Goal: Download file/media

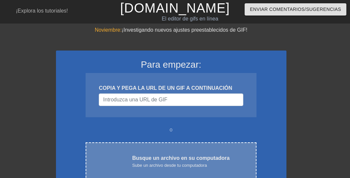
click at [171, 160] on font "Busque un archivo en su computadora" at bounding box center [181, 158] width 98 height 6
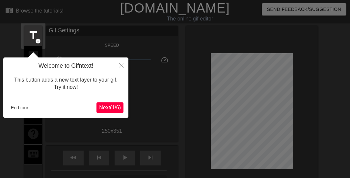
scroll to position [16, 0]
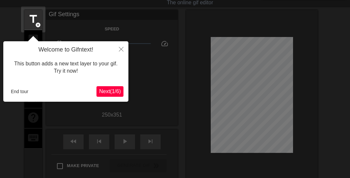
click at [108, 93] on span "Next ( 1 / 6 )" at bounding box center [110, 91] width 22 height 6
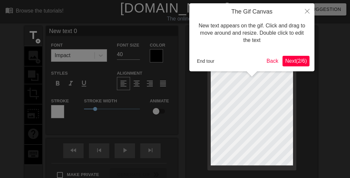
scroll to position [1, 1]
type input "New text"
type textarea "New text"
type input "New text"
type textarea "New tex"
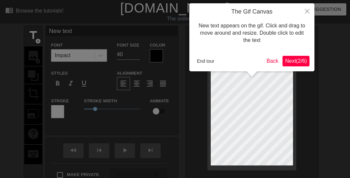
type input "New te"
type textarea "New te"
type input "New t"
type textarea "New t"
type input "New"
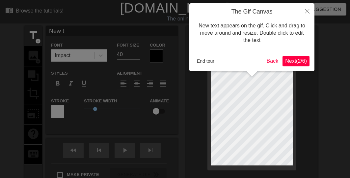
type textarea "New"
type input "New"
type textarea "Ne"
type input "N"
type textarea "N"
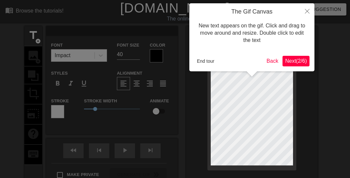
type input "B"
type textarea "B"
type input "Bu"
type textarea "Bu"
type input "Bue"
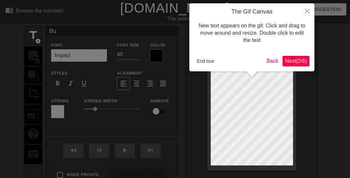
type textarea "Bue"
type input "Buen"
type textarea "Buen"
type input "Bueno"
type textarea "Bueno"
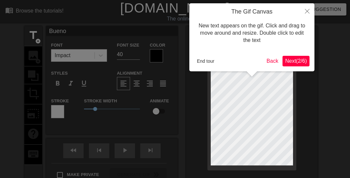
scroll to position [1, 1]
type input "Buenos"
type textarea "Buenos"
type input "Buenos"
type textarea "Buenos"
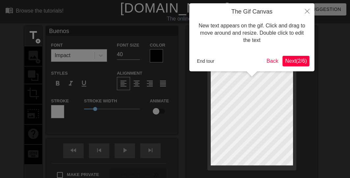
scroll to position [1, 0]
type input "Buenosd"
type textarea "Buenos d"
type input "Buenosdí"
type textarea "Buenos dí"
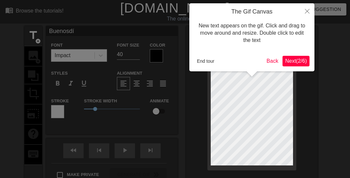
type input "Buenosdía"
type textarea "Buenos día"
type input "Buenosdías"
type textarea "Buenos días"
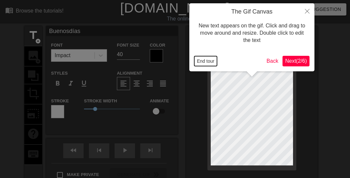
click at [205, 62] on button "End tour" at bounding box center [205, 61] width 23 height 10
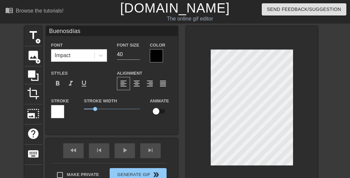
scroll to position [1, 1]
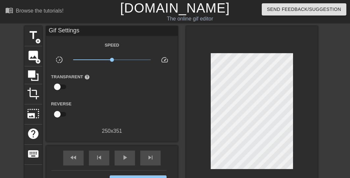
click at [329, 109] on div "title add_circle image add_circle crop photo_size_select_large help keyboard Gi…" at bounding box center [175, 112] width 350 height 173
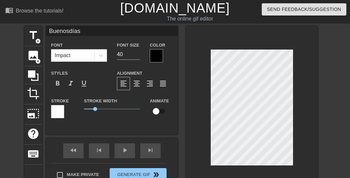
click at [155, 58] on div at bounding box center [156, 55] width 13 height 13
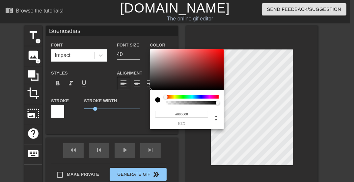
type input "Buenosdías"
type input "#780B0B"
click at [217, 71] on div at bounding box center [187, 69] width 74 height 41
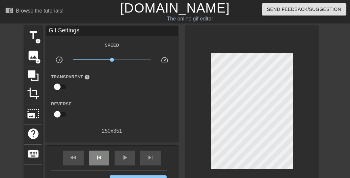
scroll to position [53, 0]
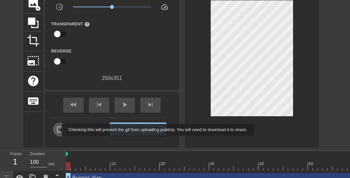
click at [57, 129] on input "Make Private" at bounding box center [60, 129] width 14 height 14
checkbox input "true"
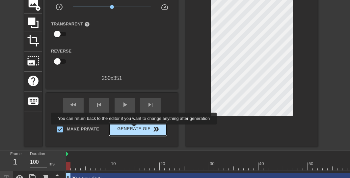
click at [135, 129] on span "Generate Gif double_arrow" at bounding box center [138, 129] width 52 height 8
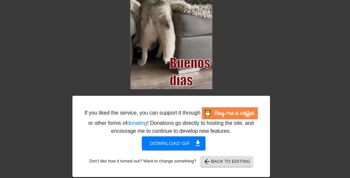
scroll to position [54, 0]
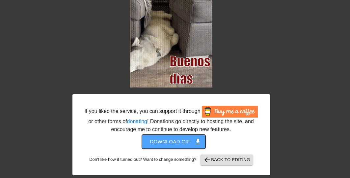
click at [173, 140] on span "Download gif get_app" at bounding box center [174, 141] width 48 height 9
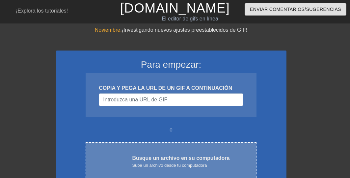
click at [153, 162] on div "Sube un archivo desde tu computadora" at bounding box center [181, 165] width 98 height 7
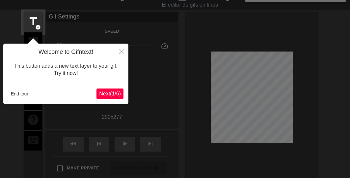
scroll to position [16, 0]
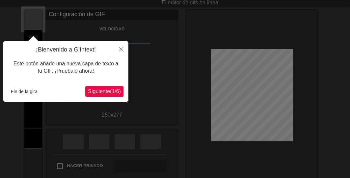
click at [103, 91] on font "Siguiente" at bounding box center [99, 91] width 22 height 6
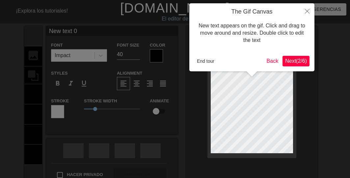
scroll to position [1, 1]
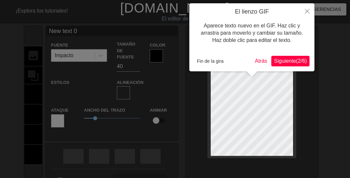
type input "New text"
type textarea "New text"
type input "New text"
type textarea "New text"
type input "New tex"
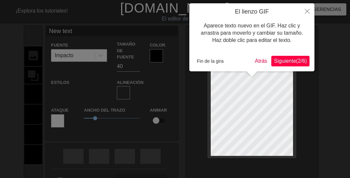
type textarea "New tex"
type input "New te"
type textarea "New te"
type input "New t"
type textarea "New t"
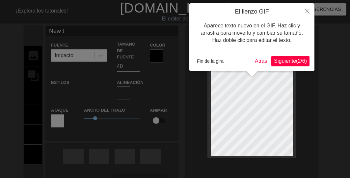
type input "New"
type textarea "New"
type input "New"
type textarea "New"
type input "Ne"
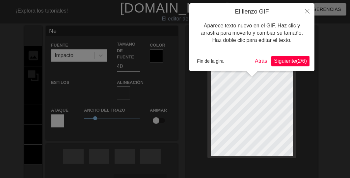
type textarea "N"
type input "M"
type textarea "M"
type input "Mu"
type textarea "Mu"
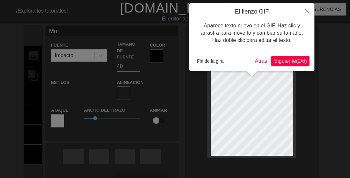
type input "Muy"
type textarea "Muy"
type input "Muy"
type textarea "Muy"
type input "Muy b"
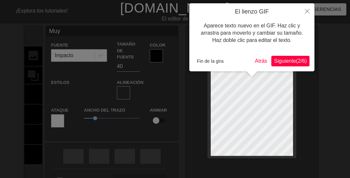
type textarea "Muy b"
type input "Muy bu"
type textarea "Muy bu"
type input "Muy bue"
type textarea "Muy bue"
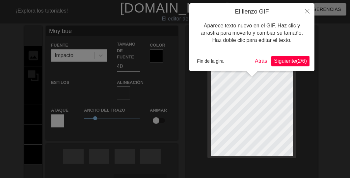
type input "Muy buen"
type textarea "Muy buen"
type input "Muy bueno"
type textarea "Muy bueno"
type input "Muy buenos"
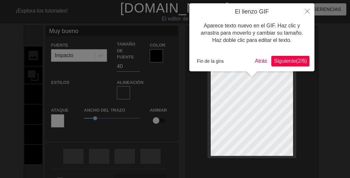
type textarea "Muy buenos"
type input "Muy buenos"
type textarea "Muy buenos"
type input "Muy buenosd"
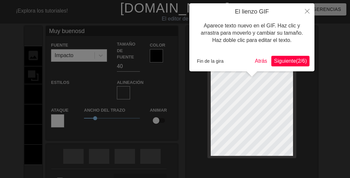
type textarea "Muy buenos d"
type input "Muy buenosdí"
type textarea "Muy buenos dí"
type input "Muy buenosdía"
type textarea "Muy buenos día"
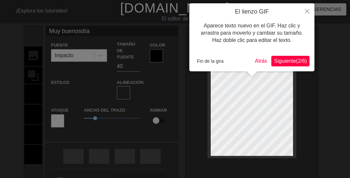
type input "Muy buenosdías"
type textarea "Muy buenos días"
click at [211, 64] on button "Fin de la gira" at bounding box center [210, 61] width 32 height 10
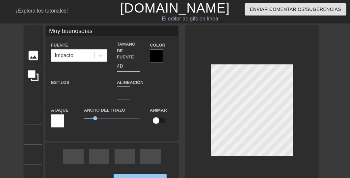
scroll to position [1, 0]
type input "Muy buenosdías"
type textarea "Muy buenos días"
type input "Muy buenosdías"
type textarea "Muy buenos días"
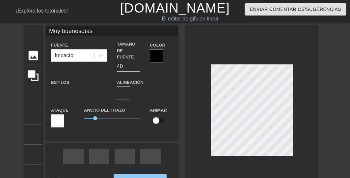
type input "Muy buenosdías"
type textarea "Muy buenos días"
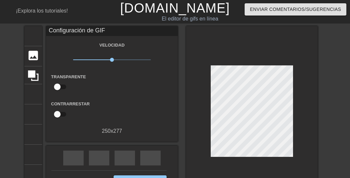
click at [332, 122] on div "título añadir_círculo imagen añadir_círculo cultivo tamaño de la foto seleccion…" at bounding box center [175, 112] width 350 height 173
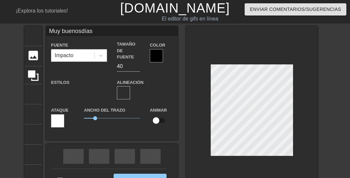
click at [252, 155] on div at bounding box center [252, 111] width 132 height 171
click at [134, 89] on font "formato_alinear_centrar" at bounding box center [224, 93] width 182 height 8
click at [152, 53] on div at bounding box center [156, 55] width 13 height 13
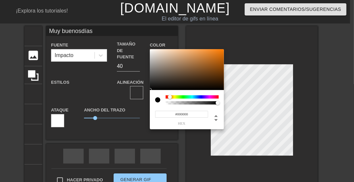
click at [170, 96] on div at bounding box center [192, 96] width 53 height 3
type input "Muy buenosdías"
type input "#925B27"
click at [204, 67] on div at bounding box center [187, 69] width 74 height 41
type input "Muy buenosdías"
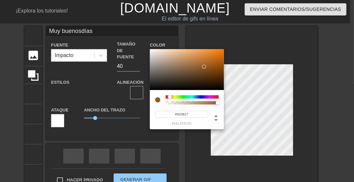
type input "#6B3B0C"
click at [215, 73] on div at bounding box center [187, 69] width 74 height 41
type input "Muy buenosdías"
type input "#341D07"
click at [214, 82] on div at bounding box center [187, 69] width 74 height 41
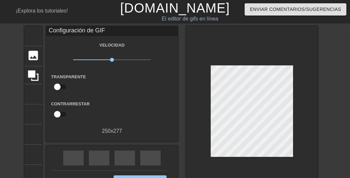
scroll to position [26, 0]
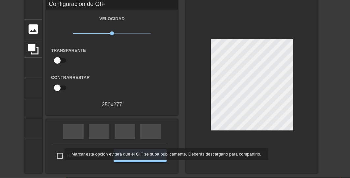
click at [60, 154] on input "Hacer privado" at bounding box center [60, 156] width 14 height 14
checkbox input "true"
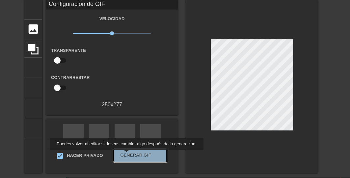
click at [125, 154] on font "Generar GIF" at bounding box center [136, 154] width 31 height 5
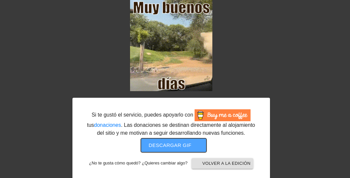
click at [169, 146] on font "Descargar gif" at bounding box center [170, 145] width 43 height 6
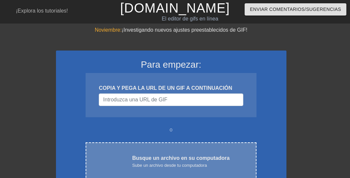
click at [168, 164] on font "Sube un archivo desde tu computadora" at bounding box center [169, 164] width 75 height 5
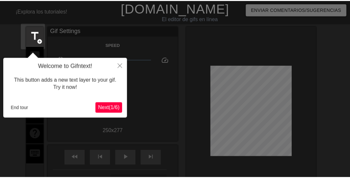
scroll to position [16, 0]
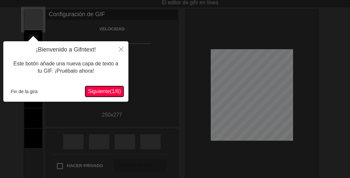
click at [98, 94] on font "Siguiente" at bounding box center [99, 91] width 22 height 6
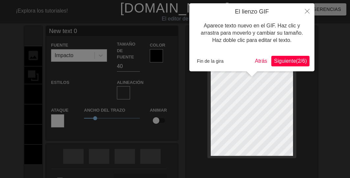
scroll to position [1, 1]
type input "New text"
type textarea "New text"
type input "New text"
type textarea "New text"
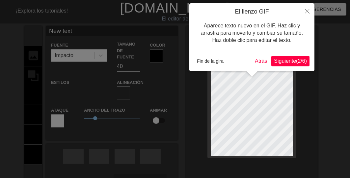
type input "New tex"
type textarea "New tex"
type input "New te"
type textarea "New te"
type input "New t"
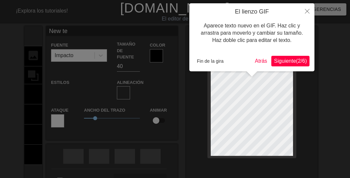
type textarea "New t"
type input "New"
type textarea "New"
type input "New"
type textarea "Ne"
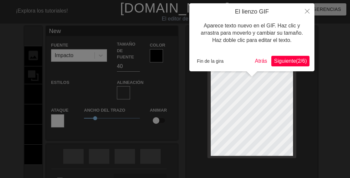
type input "N"
type textarea "N"
type input "B"
type textarea "B"
type input "Bu"
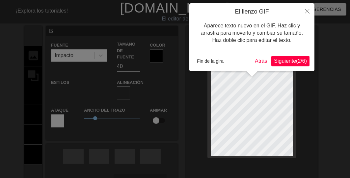
type textarea "Bu"
type input "Bue"
type textarea "Bue"
type input "Bue-"
type textarea "Bue-"
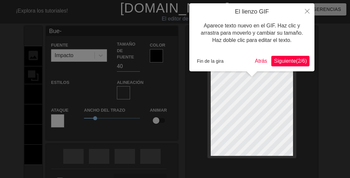
type input "Bue-"
type textarea "Bue-"
type input "Bue-n"
type textarea "Bue- n"
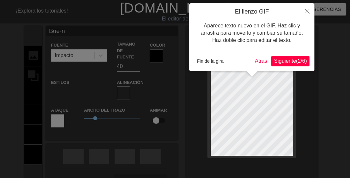
type input "Bue-ní"
type textarea "Bue- ní"
type input "Bue-nís"
type textarea "Bue- nís"
type input "Bue-nísi"
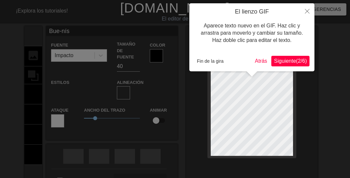
type textarea "Bue- nísi"
type input "Bue-nísi-"
type textarea "Bue- nísi-"
type input "Bue-nísi-"
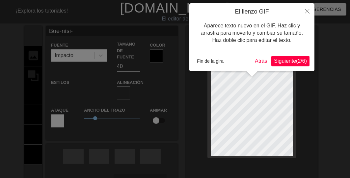
type textarea "Bue- nísi-"
type input "Bue-nísi-m"
type textarea "Bue- nísi- m"
type input "Bue-nísi-mo"
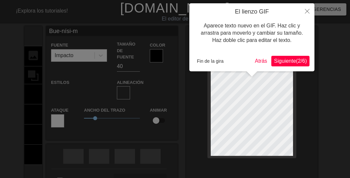
type textarea "Bue- nísi- mo"
type input "Bue-nísi-mos"
type textarea "Bue- nísi- mos"
type input "Bue-nísi-mos"
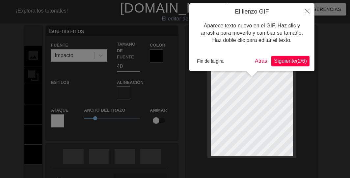
type textarea "Bue- nísi- mos"
type input "Bue-nísi-mosd"
type textarea "Bue- nísi- mos d"
type input "Bue-nísi-mosdí"
type textarea "Bue- nísi- mos dí"
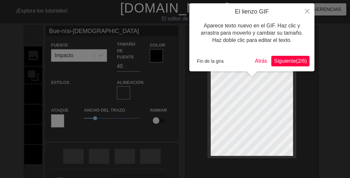
type input "Bue-nísi-mosdía"
type textarea "Bue- nísi- mos día"
type input "Bue-nísi-mosdías"
type textarea "Bue- nísi- mos días"
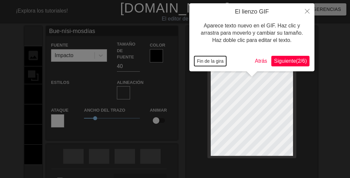
click at [203, 60] on font "Fin de la gira" at bounding box center [210, 60] width 27 height 5
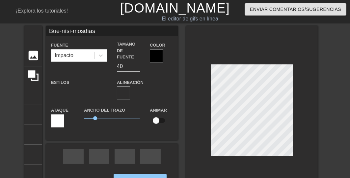
click at [332, 116] on div "título añadir_círculo imagen añadir_círculo cultivo tamaño de la foto seleccion…" at bounding box center [175, 111] width 350 height 171
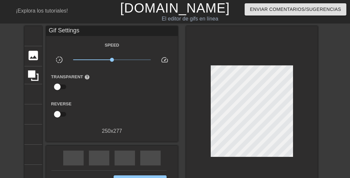
click at [335, 102] on div "título añadir_círculo imagen añadir_círculo cultivo tamaño de la foto seleccion…" at bounding box center [175, 112] width 350 height 173
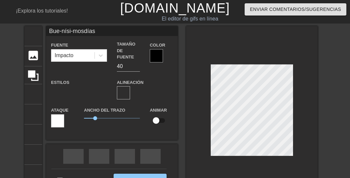
click at [154, 49] on div at bounding box center [156, 55] width 13 height 13
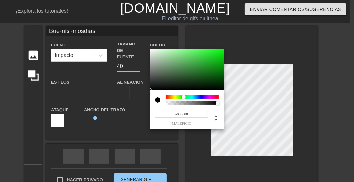
click at [184, 96] on div at bounding box center [192, 96] width 53 height 3
type input "Bue-nísi-mosdías"
type input "#1A4C1C"
click at [199, 78] on div at bounding box center [187, 69] width 74 height 41
type input "Bue-nísi-mosdías"
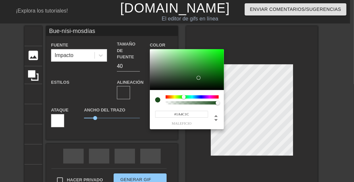
type input "#043206"
click at [218, 82] on div at bounding box center [187, 69] width 74 height 41
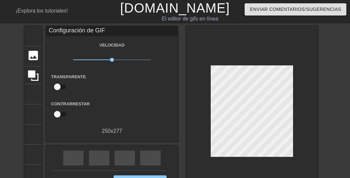
scroll to position [26, 0]
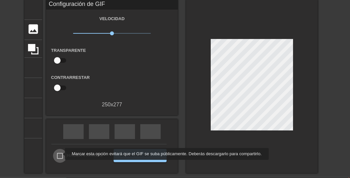
click at [61, 154] on input "Hacer privado" at bounding box center [60, 156] width 14 height 14
checkbox input "true"
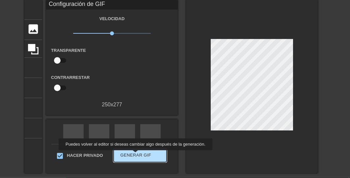
click at [134, 154] on font "Generar GIF" at bounding box center [136, 154] width 31 height 5
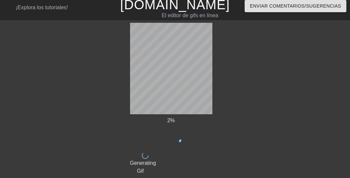
scroll to position [0, 0]
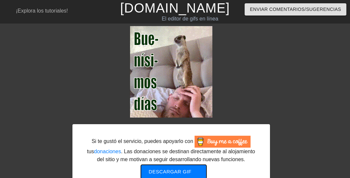
click at [174, 172] on font "Descargar gif" at bounding box center [170, 171] width 43 height 6
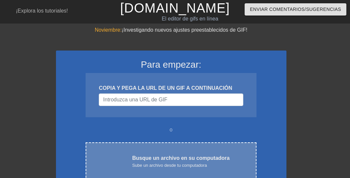
click at [188, 166] on font "Sube un archivo desde tu computadora" at bounding box center [169, 164] width 75 height 5
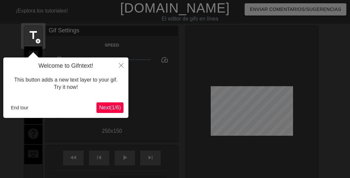
scroll to position [16, 0]
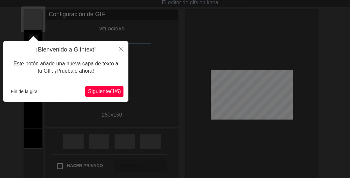
click at [97, 90] on font "Siguiente" at bounding box center [99, 91] width 22 height 6
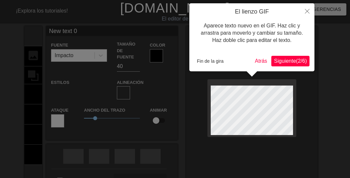
scroll to position [1, 1]
click at [200, 61] on font "Fin de la gira" at bounding box center [210, 60] width 27 height 5
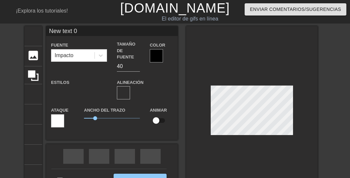
scroll to position [1, 1]
type input "New text"
type textarea "New text"
type input "New text"
type textarea "New text"
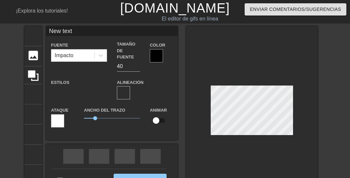
type input "New tex"
type textarea "New tex"
type input "New te"
type textarea "New te"
type input "New t"
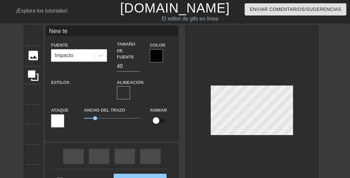
type textarea "New t"
type input "New"
type textarea "New"
type input "New"
type textarea "New"
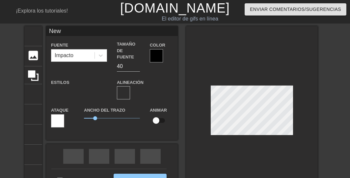
type input "Ne"
type textarea "Ne"
type input "N"
type textarea "N"
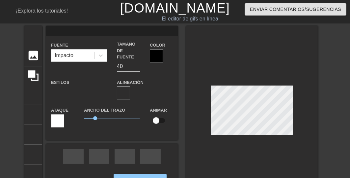
type input "B"
type textarea "B"
type input "Bu"
type textarea "Bu"
type input "Bue"
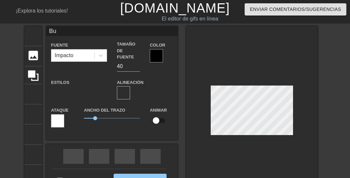
type textarea "Bue"
type input "Buen"
type textarea "Buen"
type input "Bueno"
type textarea "Bueno"
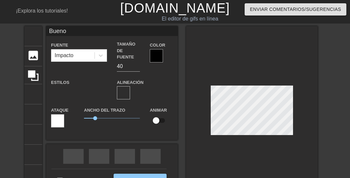
type input "Buenos"
type textarea "Buenos"
type input "Buenos"
type textarea "Buenos"
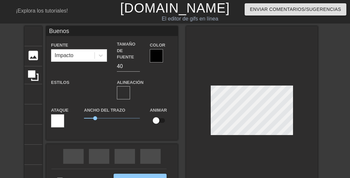
type input "Buenos d"
type textarea "Buenos d"
type input "Buenos dí"
type textarea "Buenos dí"
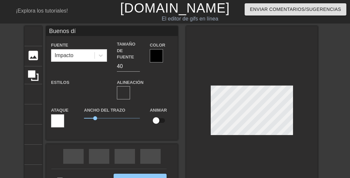
type input "Buenos día"
type textarea "Buenos día"
type input "Buenos días"
type textarea "Buenos días"
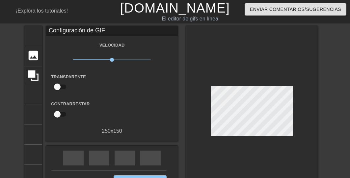
click at [333, 103] on div "título añadir_círculo imagen añadir_círculo cultivo tamaño de la foto seleccion…" at bounding box center [175, 112] width 350 height 173
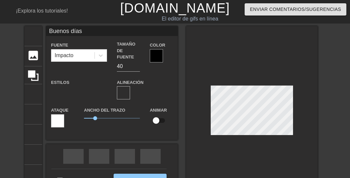
click at [160, 59] on div at bounding box center [156, 55] width 13 height 13
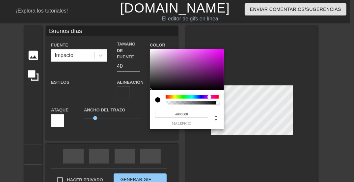
click at [210, 95] on div at bounding box center [192, 96] width 53 height 3
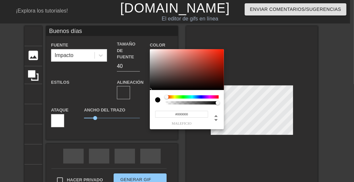
click at [167, 97] on div at bounding box center [192, 96] width 53 height 3
type input "#AB2414"
click at [215, 63] on div at bounding box center [187, 69] width 74 height 41
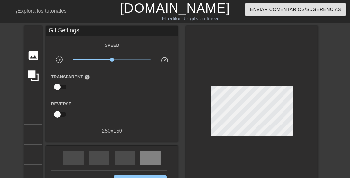
scroll to position [26, 0]
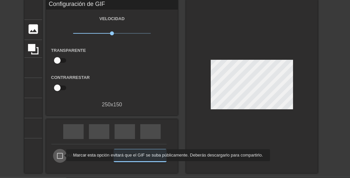
click at [62, 155] on input "Hacer privado" at bounding box center [60, 156] width 14 height 14
checkbox input "true"
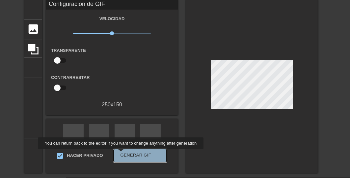
click at [122, 154] on font "Generar GIF" at bounding box center [136, 154] width 31 height 5
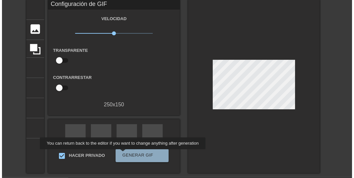
scroll to position [0, 0]
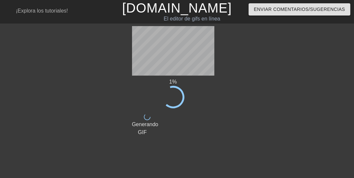
click at [144, 110] on div "hecho Generando GIF" at bounding box center [142, 122] width 31 height 28
click at [145, 116] on icon at bounding box center [147, 116] width 7 height 7
click at [145, 116] on icon at bounding box center [147, 116] width 8 height 8
click at [168, 89] on icon at bounding box center [173, 97] width 28 height 28
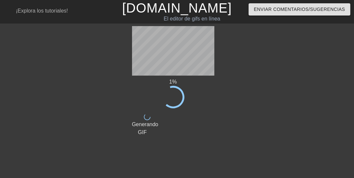
click at [202, 123] on div "hecho Generando GIF" at bounding box center [173, 122] width 92 height 28
click at [176, 96] on icon at bounding box center [173, 97] width 28 height 28
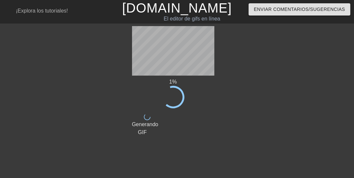
click at [176, 96] on icon at bounding box center [173, 97] width 28 height 28
click at [158, 121] on div "hecho Generando GIF" at bounding box center [173, 122] width 92 height 28
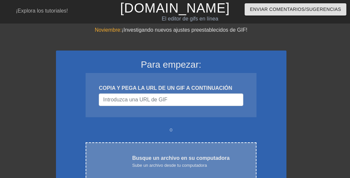
click at [178, 159] on font "Busque un archivo en su computadora" at bounding box center [181, 158] width 98 height 6
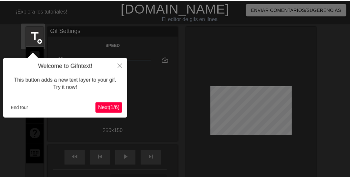
scroll to position [16, 0]
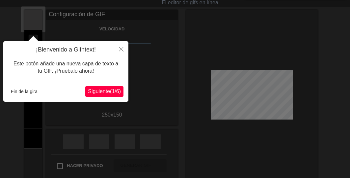
click at [103, 88] on font "Siguiente" at bounding box center [99, 91] width 22 height 6
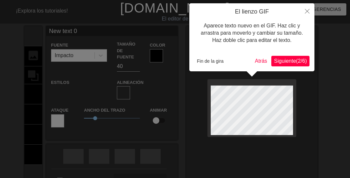
scroll to position [1, 1]
type input "New text 0B"
type textarea "New text 0B"
type input "New text 0Bu"
type textarea "New text 0Bu"
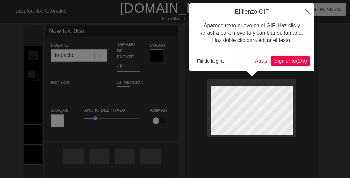
type input "New text 0Bue"
type textarea "New text 0Bue"
type input "New text 0Buen"
type textarea "New text 0Buen"
type input "New text 0Bueno"
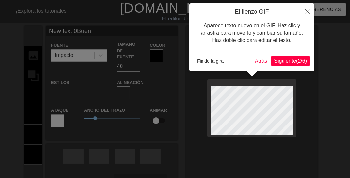
type textarea "New text 0Bueno"
type input "New text 0Buenos"
type textarea "New text 0Buenos"
type input "New text 0Buenos"
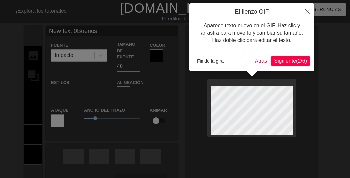
type textarea "New text 0Buenos"
type input "New text 0Buenos"
type textarea "New text 0Buenos"
type input "New text 0Bueno"
type textarea "New text 0Bueno"
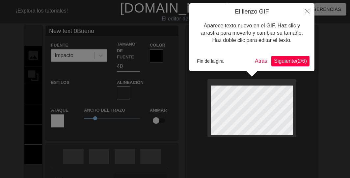
type input "New text 0Buen"
type textarea "New text 0Buen"
type input "New text 0Bue"
type textarea "New text 0Bue"
type input "New text 0Bu"
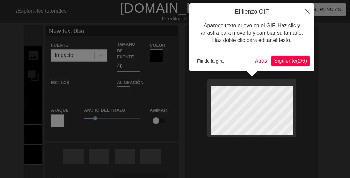
type textarea "New text 0"
type input "New text"
type textarea "New text"
type input "New tex"
type textarea "New te"
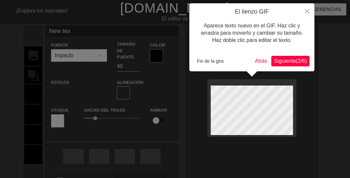
type input "New t"
type textarea "New"
type input "New"
type textarea "New"
type input "Ne"
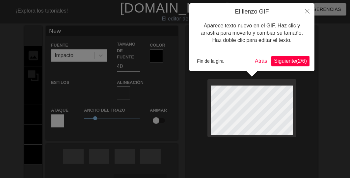
type textarea "Ne"
type input "N"
type textarea "N"
type input "B"
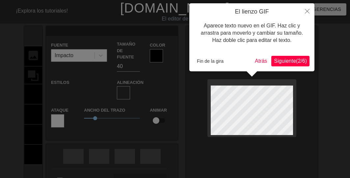
type textarea "B"
type input "Bu"
type textarea "Bu"
type input "Bue"
type textarea "Bue"
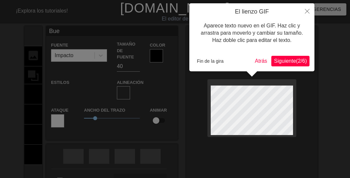
type input "Buen"
type textarea "Buen"
type input "Bueno"
type textarea "Bueno"
type input "Buenos"
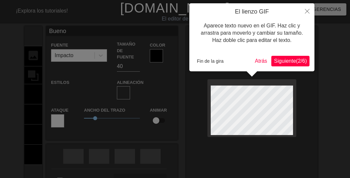
type textarea "Buenos"
type input "Buenos"
type textarea "Buenos"
type input "Buenos d"
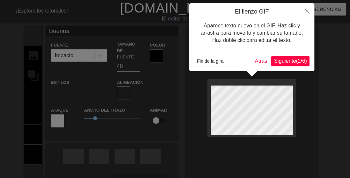
type textarea "Buenos d"
type input "Buenos dí"
type textarea "Buenos dí"
type input "Buenos día"
type textarea "Buenos día"
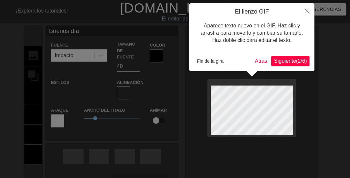
scroll to position [1, 2]
type input "Buenos días"
type textarea "Buenos días"
click at [199, 59] on font "Fin de la gira" at bounding box center [210, 60] width 27 height 5
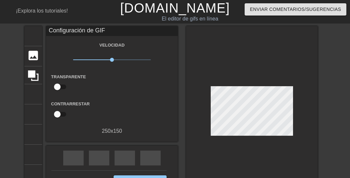
drag, startPoint x: 323, startPoint y: 99, endPoint x: 297, endPoint y: 101, distance: 26.1
click at [324, 100] on div "título añadir_círculo imagen añadir_círculo cultivo tamaño de la foto seleccion…" at bounding box center [175, 112] width 350 height 173
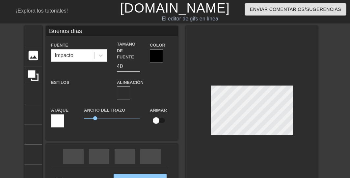
click at [154, 56] on div at bounding box center [156, 55] width 13 height 13
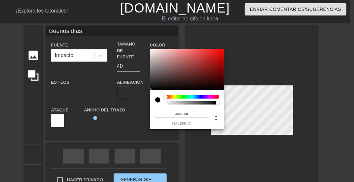
click at [205, 96] on div at bounding box center [192, 96] width 53 height 3
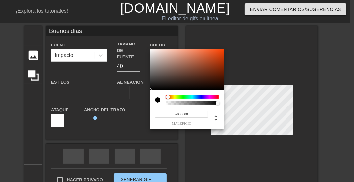
click at [168, 97] on div at bounding box center [192, 96] width 53 height 3
type input "#6B230A"
click at [217, 73] on div at bounding box center [187, 69] width 74 height 41
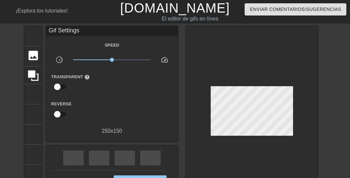
scroll to position [53, 0]
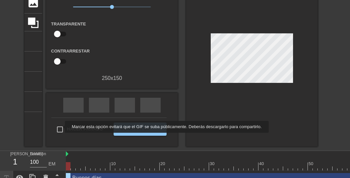
click at [61, 126] on input "Hacer privado" at bounding box center [60, 129] width 14 height 14
checkbox input "true"
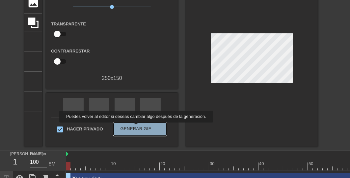
click at [135, 127] on font "Generar GIF" at bounding box center [136, 128] width 31 height 5
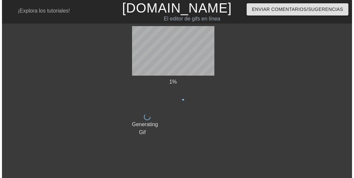
scroll to position [0, 0]
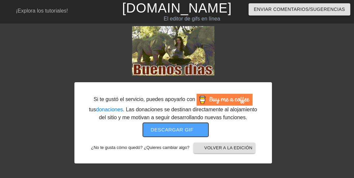
click at [174, 130] on font "Descargar gif" at bounding box center [172, 129] width 43 height 6
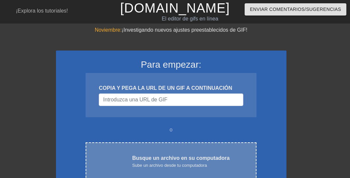
click at [175, 157] on font "Busque un archivo en su computadora" at bounding box center [181, 158] width 98 height 6
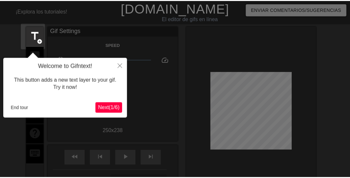
scroll to position [16, 0]
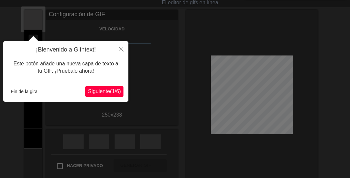
click at [238, 87] on div at bounding box center [175, 120] width 350 height 273
click at [97, 91] on font "Siguiente" at bounding box center [99, 91] width 22 height 6
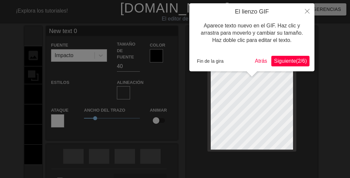
scroll to position [1, 1]
type input "New text"
type textarea "New text"
type input "New text"
type textarea "New text"
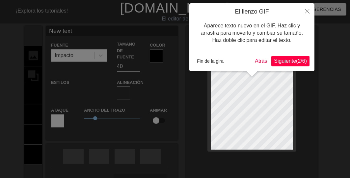
type input "New tex"
type textarea "New tex"
type input "New te"
type textarea "New te"
type input "New t"
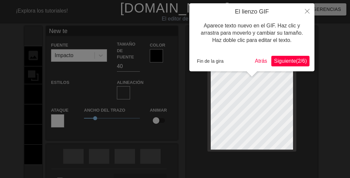
type textarea "New t"
type input "New"
type textarea "New"
type input "New"
type textarea "Ne"
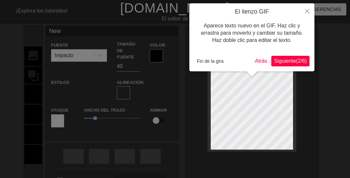
type input "N"
type textarea "N"
type input "M"
type textarea "M"
type input "Mu"
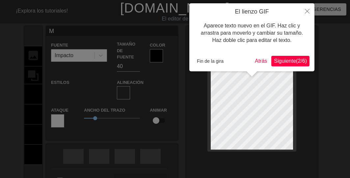
type textarea "Mu"
type input "Muy"
type textarea "Muy"
type input "Muy"
type textarea "Muy"
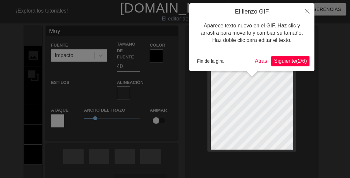
type input "Muy b"
type textarea "Muy b"
type input "Muy bu"
type textarea "Muy bu"
type input "Muy bue"
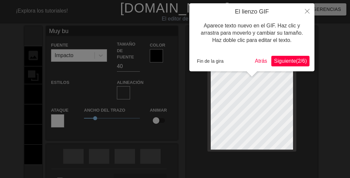
type textarea "Muy bue"
type input "Muy buen"
type textarea "Muy buen"
type input "Muy bueno"
type textarea "Muy bueno"
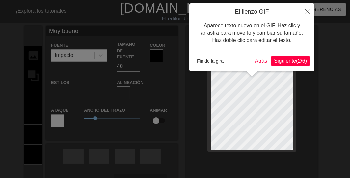
type input "Muy buenos"
type textarea "Muy buenos"
type input "Muy buenos"
type textarea "Muy buenos"
type input "Muy buenosd"
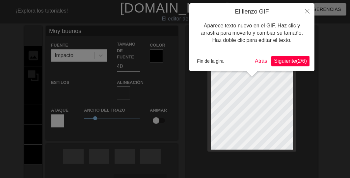
type textarea "Muy buenos d"
type input "Muy buenosdí"
type textarea "Muy buenos dí"
type input "Muy buenosdía"
type textarea "Muy buenos día"
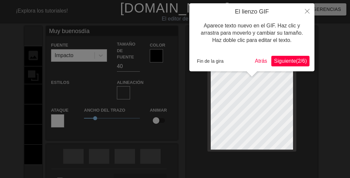
type input "Muy buenosdías"
type textarea "Muy buenos días"
click at [196, 62] on button "Fin de la gira" at bounding box center [210, 61] width 32 height 10
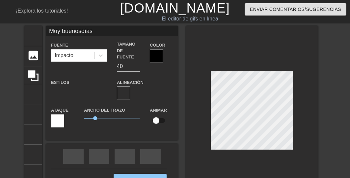
scroll to position [1, 0]
type input "Muy buenosdías"
type textarea "Muy buenos días"
type input "Muy buenosdías"
type textarea "Muy buenos días"
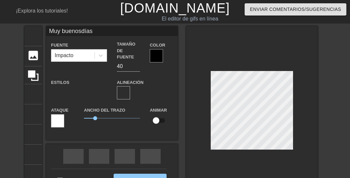
type input "Muy buenosdías"
type textarea "Muy buenos días"
type input "Muy buenosdías"
type textarea "Muy buenos días"
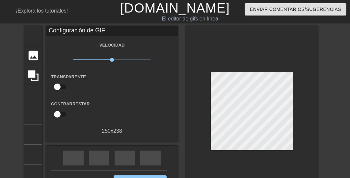
drag, startPoint x: 333, startPoint y: 109, endPoint x: 295, endPoint y: 111, distance: 37.6
click at [329, 110] on div "título añadir_círculo imagen añadir_círculo cultivo tamaño de la foto seleccion…" at bounding box center [175, 112] width 350 height 173
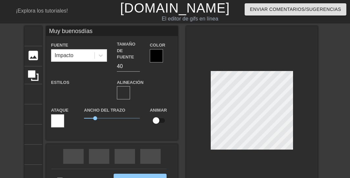
click at [251, 148] on div at bounding box center [252, 111] width 132 height 171
click at [135, 89] on font "formato_alinear_centrar" at bounding box center [224, 93] width 182 height 8
click at [154, 58] on div at bounding box center [156, 55] width 13 height 13
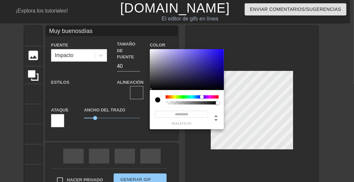
click at [202, 96] on div at bounding box center [192, 96] width 53 height 3
type input "Muy buenosdías"
type input "#5549C6"
click at [197, 58] on div at bounding box center [187, 69] width 74 height 41
type input "Muy buenosdías"
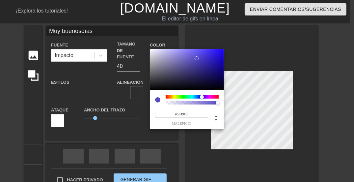
type input "#C64999"
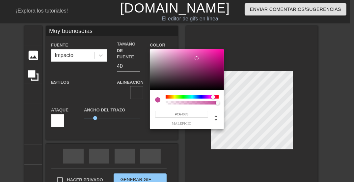
click at [213, 96] on div at bounding box center [192, 96] width 53 height 3
type input "Muy buenosdías"
type input "#780D51"
click at [216, 71] on div at bounding box center [187, 69] width 74 height 41
type input "Muy buenosdías"
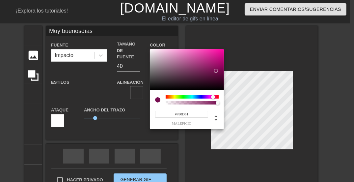
type input "#78580D"
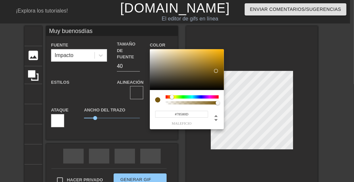
click at [172, 96] on div at bounding box center [192, 96] width 53 height 3
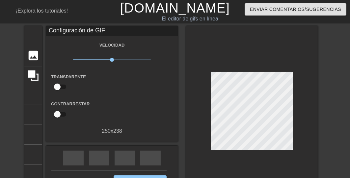
scroll to position [26, 0]
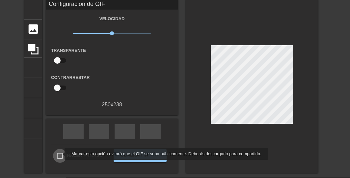
click at [60, 154] on input "Hacer privado" at bounding box center [60, 156] width 14 height 14
checkbox input "true"
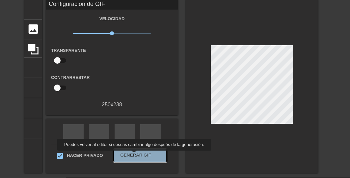
click at [133, 155] on font "Generar GIF" at bounding box center [136, 154] width 31 height 5
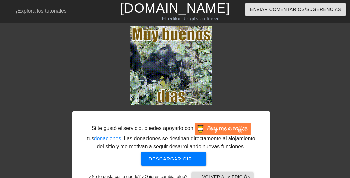
scroll to position [17, 0]
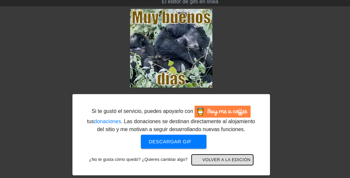
click at [224, 159] on font "Volver a la edición" at bounding box center [226, 159] width 48 height 5
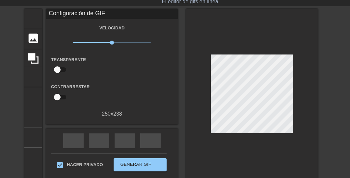
click at [335, 88] on div "título añadir_círculo imagen añadir_círculo cultivo tamaño de la foto seleccion…" at bounding box center [175, 95] width 350 height 173
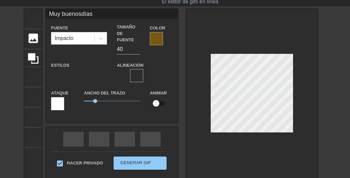
scroll to position [1, 1]
type input "Muy buenosdía"
type textarea "Muy buenos día"
type input "Muy buenosdí"
type textarea "Muy buenos dí"
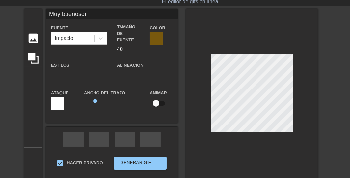
type input "Muy buenosd"
type textarea "Muy buenos d"
type input "Muy buenos"
type textarea "Muy buenos"
type input "Muy buenos"
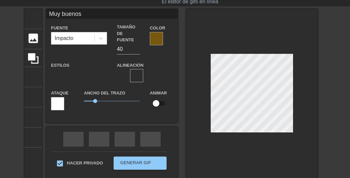
type textarea "Muy buenos"
type input "Muy buenos"
type textarea "Muy buenos"
type input "Muy bueno"
type textarea "Muy bueno"
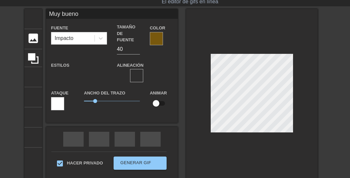
type input "Muy buen"
type textarea "Muy buen"
type input "Muy bue"
type textarea "Muy bue"
type input "Muy bu"
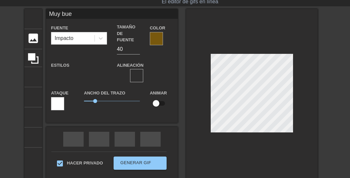
type textarea "Muy bu"
type input "Muy b"
type textarea "Muy b"
type input "Muy"
type textarea "Muy"
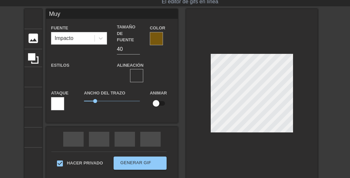
type input "Muy"
type textarea "Muy"
type input "Mu"
type textarea "Mu"
type input "M"
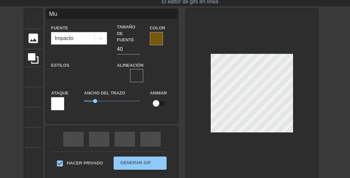
type textarea "M"
click at [157, 39] on div at bounding box center [156, 38] width 13 height 13
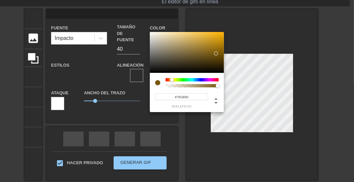
type input "#78190D"
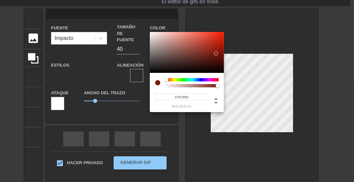
click at [167, 80] on div at bounding box center [192, 79] width 53 height 3
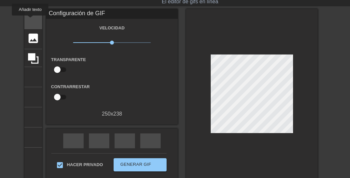
click at [30, 20] on font "título" at bounding box center [60, 18] width 66 height 13
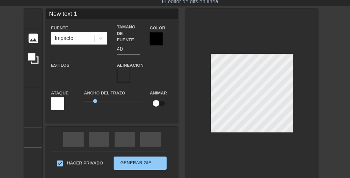
scroll to position [1, 1]
type input "New text"
type textarea "New text"
type input "New text"
type textarea "New text"
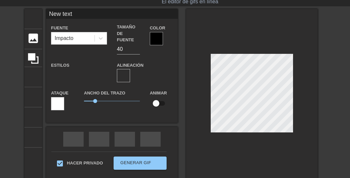
type input "New tex"
type textarea "New tex"
type input "New te"
type textarea "New te"
type input "New t"
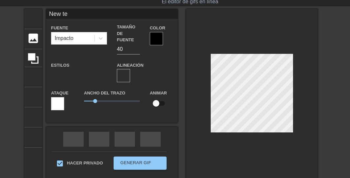
type textarea "New t"
type input "New"
type textarea "New"
type input "New"
type textarea "New"
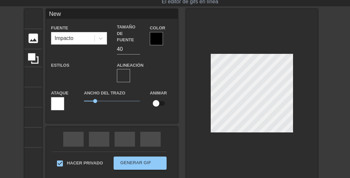
type input "Ne"
type textarea "Ne"
type input "N"
type textarea "N"
type input "M"
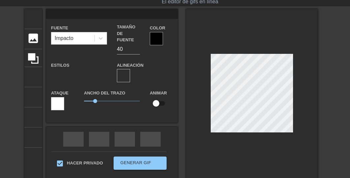
type textarea "M"
type input "Mu"
type textarea "Mu"
type input "Muy"
type textarea "Muy"
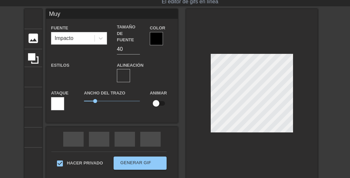
type input "Muy"
type textarea "Muy"
type input "Muy b"
type textarea "Muy b"
type input "Muy bu"
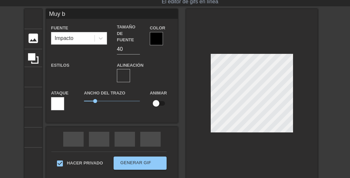
type textarea "Muy bu"
type input "Muy bue"
type textarea "Muy bue"
type input "Muy buen"
type textarea "Muy buen"
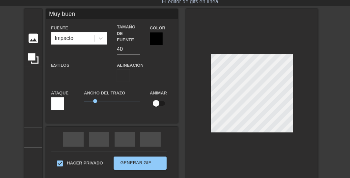
type input "Muy bueno"
type textarea "Muy bueno"
type input "Muy buenos"
type textarea "Muy buenos"
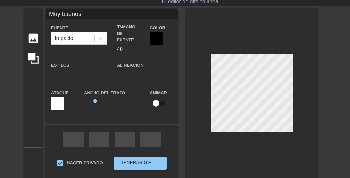
type input "Muy buenos"
type textarea "Muy buenos"
type input "Muy buenosd"
type textarea "Muy buenos d"
type input "Muy buenosdí"
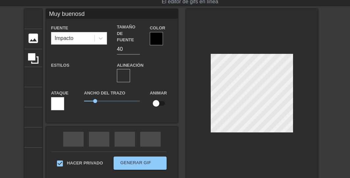
type textarea "Muy buenos dí"
type input "Muy buenosdía"
type textarea "Muy buenos día"
type input "Muy buenosdías"
type textarea "Muy buenos días"
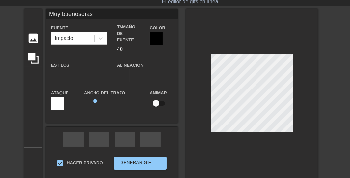
scroll to position [1, 1]
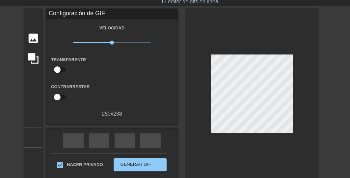
drag, startPoint x: 330, startPoint y: 97, endPoint x: 296, endPoint y: 97, distance: 33.9
click at [325, 97] on div "título añadir_círculo imagen añadir_círculo cultivo tamaño de la foto seleccion…" at bounding box center [175, 95] width 350 height 173
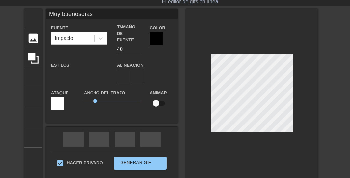
click at [136, 71] on font "formato_alinear_centrar" at bounding box center [224, 75] width 182 height 8
click at [163, 41] on div at bounding box center [156, 38] width 13 height 13
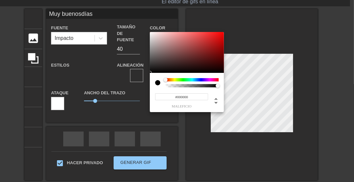
type input "Muy buenosdías"
type input "#630D0D"
click at [214, 57] on div at bounding box center [187, 52] width 74 height 41
type input "Muy buenosdías"
type input "#290606"
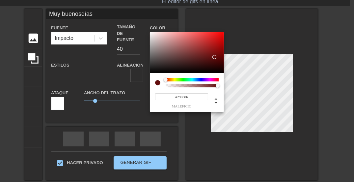
click at [214, 66] on div at bounding box center [187, 52] width 74 height 41
type input "Muy buenosdías"
type input "#DD1A1A"
click at [215, 37] on div at bounding box center [187, 52] width 74 height 41
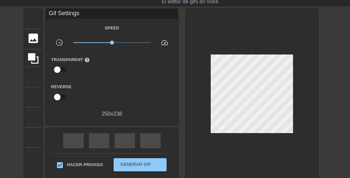
scroll to position [43, 0]
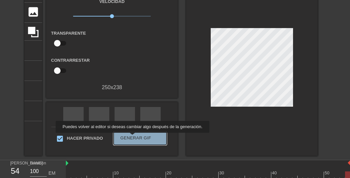
click at [131, 137] on font "Generar GIF" at bounding box center [136, 137] width 31 height 5
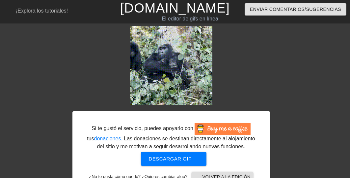
scroll to position [17, 0]
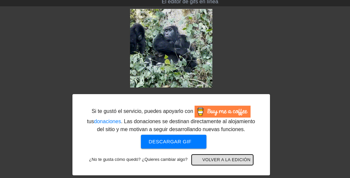
click at [224, 159] on font "Volver a la edición" at bounding box center [226, 159] width 48 height 5
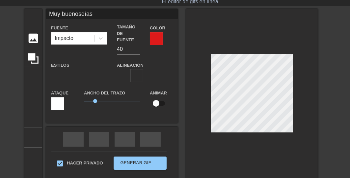
type input "Muy bueosdías"
type textarea "Muy bueos días"
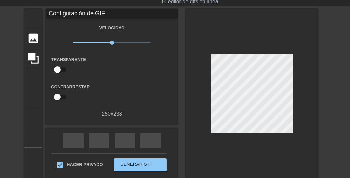
click at [267, 128] on div at bounding box center [252, 95] width 132 height 173
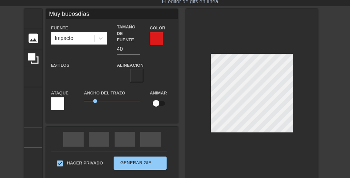
click at [270, 129] on div at bounding box center [252, 94] width 132 height 171
drag, startPoint x: 320, startPoint y: 112, endPoint x: 312, endPoint y: 113, distance: 7.3
click at [317, 112] on div "título añadir_círculo imagen añadir_círculo cultivo tamaño de la foto seleccion…" at bounding box center [175, 94] width 350 height 171
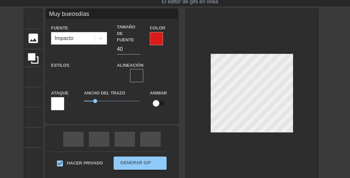
click at [155, 42] on div at bounding box center [156, 38] width 13 height 13
click at [34, 18] on font "título" at bounding box center [60, 18] width 66 height 13
type input "New ext 2"
type textarea "New ext 2"
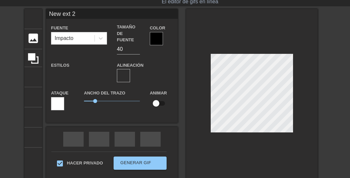
type input "New xt 2"
type textarea "New xt 2"
type input "New t 2"
type textarea "New t 2"
type input "New 2"
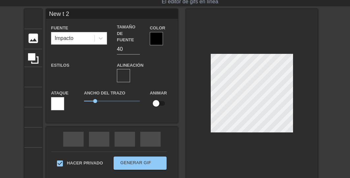
type textarea "New 2"
type input "New 2"
type textarea "New 2"
type input "New"
type textarea "New"
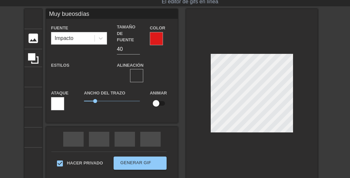
scroll to position [1, 1]
type input "Muy bueos"
type textarea "Muy bueos"
type input "Muy"
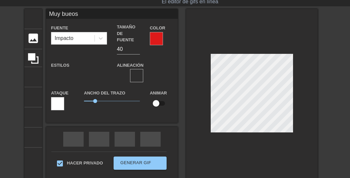
type textarea "Muy"
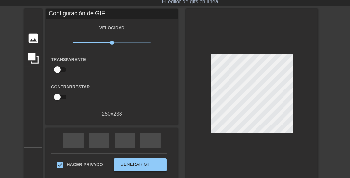
click at [258, 133] on div at bounding box center [252, 95] width 132 height 173
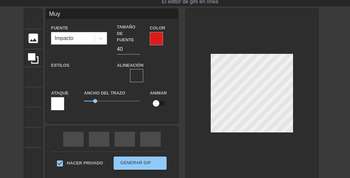
type input "Muy"
type textarea "Muy"
type input "Mu"
type textarea "Mu"
type input "M"
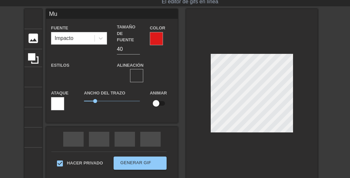
type textarea "M"
type input "New"
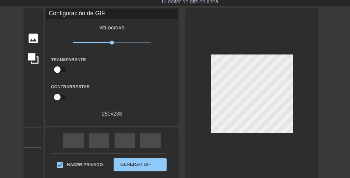
click at [251, 136] on div at bounding box center [252, 95] width 132 height 173
click at [325, 132] on div "título añadir_círculo imagen añadir_círculo cultivo tamaño de la foto seleccion…" at bounding box center [175, 95] width 350 height 173
click at [324, 91] on div "título añadir_círculo imagen añadir_círculo cultivo tamaño de la foto seleccion…" at bounding box center [175, 95] width 350 height 173
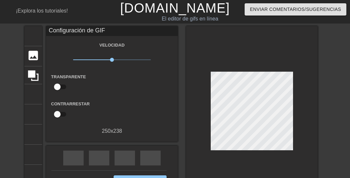
scroll to position [76, 0]
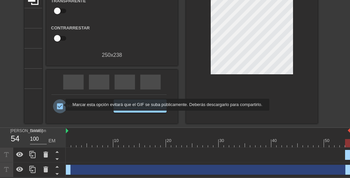
click at [61, 104] on input "Hacer privado" at bounding box center [60, 106] width 14 height 14
checkbox input "false"
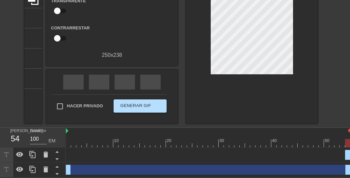
scroll to position [23, 0]
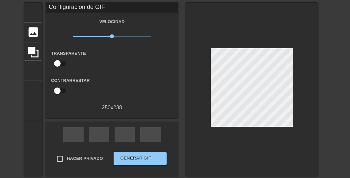
drag, startPoint x: 348, startPoint y: 101, endPoint x: 309, endPoint y: 100, distance: 39.2
click at [344, 101] on div "título añadir_círculo imagen añadir_círculo cultivo tamaño de la foto seleccion…" at bounding box center [175, 89] width 350 height 173
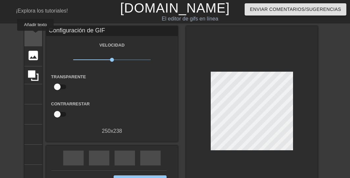
click at [36, 35] on font "título" at bounding box center [60, 35] width 66 height 13
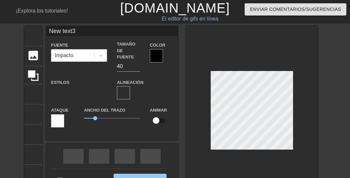
scroll to position [1, 1]
type input "New text"
type textarea "New text"
type input "Ne text"
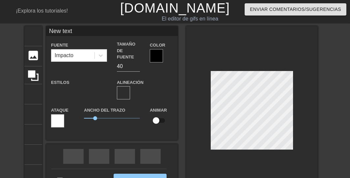
type textarea "Ne text"
type input "Netext"
type textarea "Netext"
type input "Neext"
type textarea "Neext"
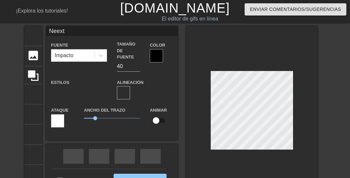
type input "Next"
type textarea "Next"
type input "Net"
type textarea "Net"
type input "Ne"
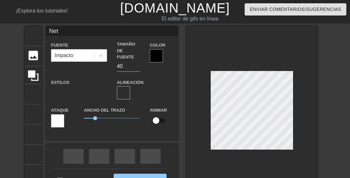
type textarea "Ne"
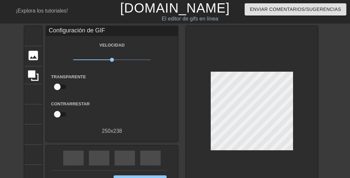
click at [325, 118] on div "título añadir_círculo imagen añadir_círculo cultivo tamaño de la foto seleccion…" at bounding box center [175, 112] width 350 height 173
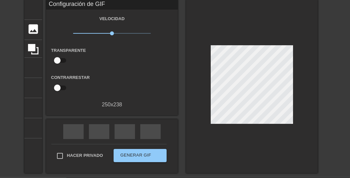
scroll to position [0, 0]
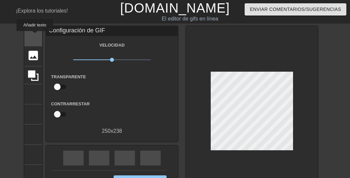
click at [35, 36] on font "título" at bounding box center [60, 35] width 66 height 13
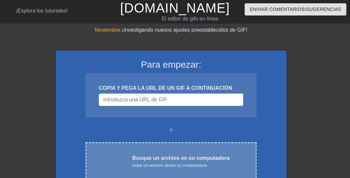
click at [174, 157] on font "Busque un archivo en su computadora" at bounding box center [181, 158] width 98 height 6
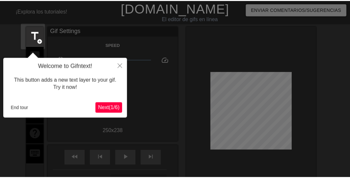
scroll to position [16, 0]
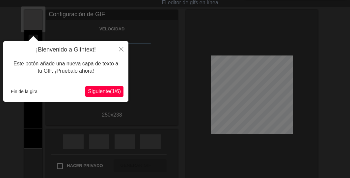
click at [98, 88] on font "Siguiente" at bounding box center [99, 91] width 22 height 6
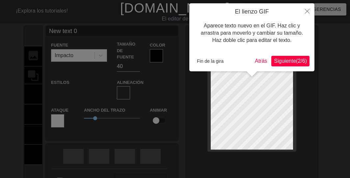
scroll to position [1, 1]
type input "New text"
type textarea "New text"
type input "New text"
type textarea "New text"
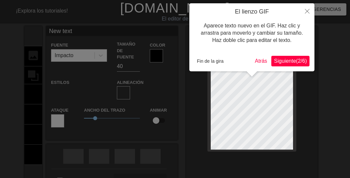
type input "New tex"
type textarea "New te"
type input "New t"
type textarea "New"
type input "New"
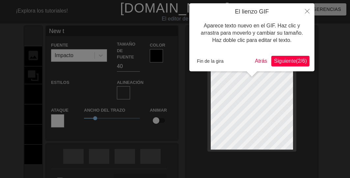
type textarea "New"
type input "Ne"
type textarea "Ne"
type input "N"
type textarea "N"
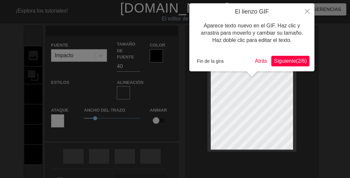
type input "M"
type textarea "M"
type input "Mu"
type textarea "Mu"
type input "Muy"
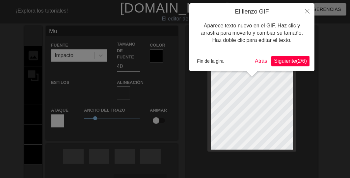
type textarea "Muy"
type input "Muy"
type textarea "Muy"
type input "Muy b"
type textarea "Muy b"
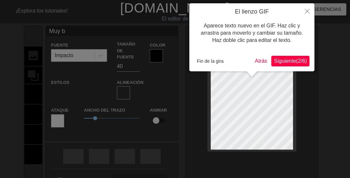
type input "Muy bu"
type textarea "Muy bu"
type input "Muy bue"
type textarea "Muy buen"
type input "Muy bueno"
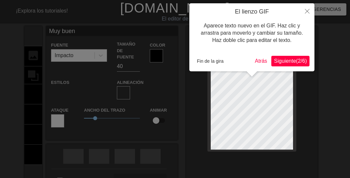
type textarea "Muy bueno"
type input "Muy buenos"
type textarea "Muy buenos"
type input "Muy buenos"
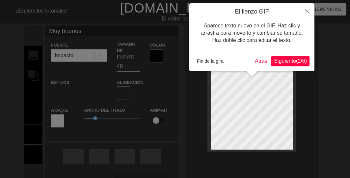
type textarea "Muy buenos"
type input "Muy buenosd"
type textarea "Muy buenos d"
type input "Muy buenosdí"
type textarea "Muy buenos dí"
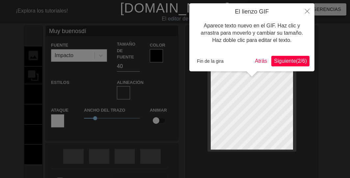
type input "Muy buenosdía"
type textarea "Muy buenos día"
type input "Muy buenosdías"
type textarea "Muy buenos días"
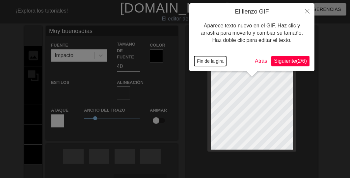
click at [216, 61] on font "Fin de la gira" at bounding box center [210, 60] width 27 height 5
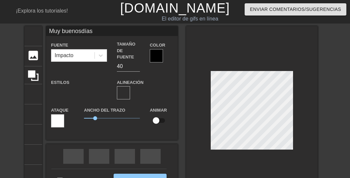
scroll to position [1, 1]
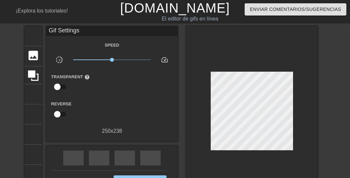
click at [344, 126] on div "título añadir_círculo imagen añadir_círculo cultivo tamaño de la foto seleccion…" at bounding box center [175, 112] width 350 height 173
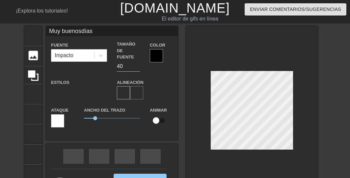
click at [136, 89] on font "formato_alinear_centrar" at bounding box center [224, 93] width 182 height 8
click at [157, 56] on div at bounding box center [156, 55] width 13 height 13
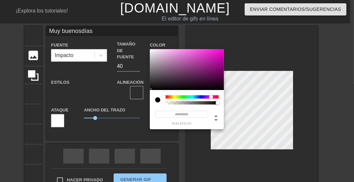
click at [211, 96] on div at bounding box center [192, 96] width 53 height 3
type input "Muy buenosdías"
type input "#801371"
click at [213, 70] on div at bounding box center [187, 69] width 74 height 41
type input "Muy buenosdías"
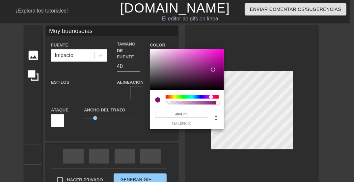
type input "#D91BBE"
click at [215, 55] on div at bounding box center [187, 69] width 74 height 41
type input "Muy buenosdías"
type input "#300429"
click at [218, 82] on div at bounding box center [187, 69] width 74 height 41
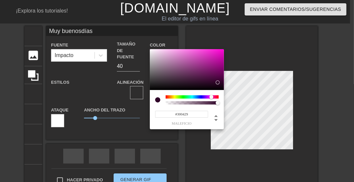
type input "Muy buenosdías"
type input "#2B1227"
click at [193, 83] on div at bounding box center [187, 69] width 74 height 41
type input "Muy buenosdías"
type input "#2B2412"
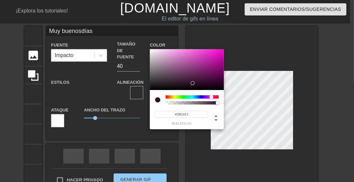
click at [172, 96] on div at bounding box center [192, 96] width 53 height 3
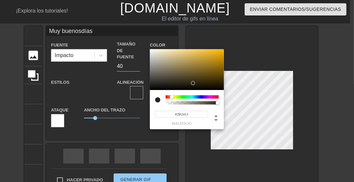
type input "Muy buenosdías"
type input "#86681B"
click at [209, 69] on div at bounding box center [187, 69] width 74 height 41
type input "Muy buenosdías"
type input "#463710"
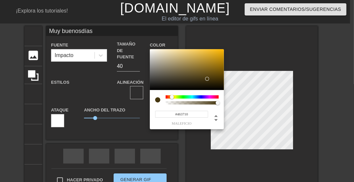
click at [207, 79] on div at bounding box center [187, 69] width 74 height 41
type input "Muy buenosdías"
type input "#10461D"
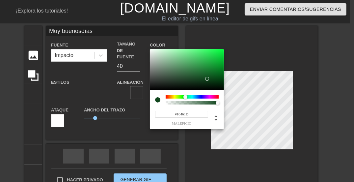
click at [185, 96] on div at bounding box center [192, 96] width 53 height 3
type input "Muy buenosdías"
type input "#053811"
type input "Muy buenosdías"
type input "#043811"
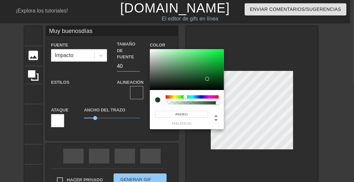
click at [218, 81] on div at bounding box center [187, 69] width 74 height 41
type input "Muy buenosdías"
type input "#040538"
click at [201, 96] on div at bounding box center [192, 96] width 53 height 3
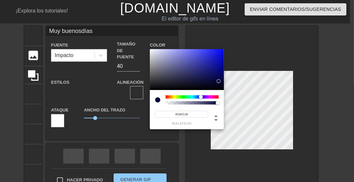
type input "Muy buenosdías"
type input "#171AC4"
click at [215, 59] on div at bounding box center [187, 69] width 74 height 41
type input "Muy buenosdías"
type input "#1115ED"
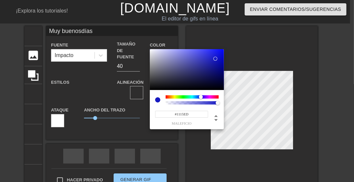
click at [219, 52] on div at bounding box center [187, 69] width 74 height 41
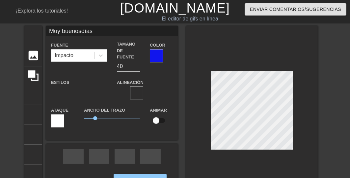
click at [160, 58] on div at bounding box center [156, 55] width 13 height 13
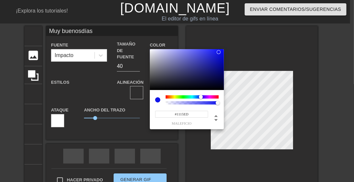
type input "Muy buenosdías"
type input "#ED9311"
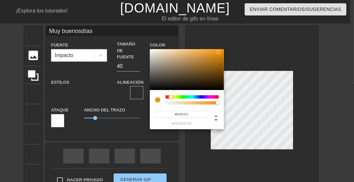
click at [171, 97] on div at bounding box center [192, 96] width 53 height 3
type input "Muy buenosdías"
type input "#6B4713"
click at [211, 73] on div at bounding box center [187, 69] width 74 height 41
type input "Muy buenosdías"
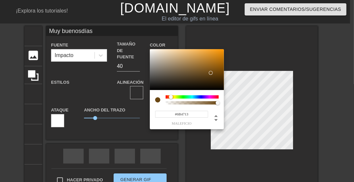
type input "#8E6F41"
click at [190, 67] on div at bounding box center [187, 69] width 74 height 41
type input "Muy buenosdías"
type input "#3E2704"
click at [219, 80] on div at bounding box center [187, 69] width 74 height 41
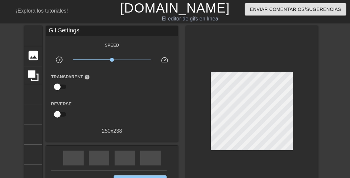
scroll to position [26, 0]
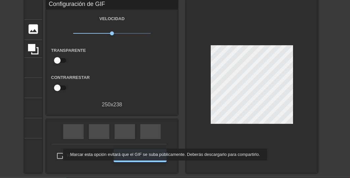
click at [59, 154] on input "Hacer privado" at bounding box center [60, 156] width 14 height 14
checkbox input "true"
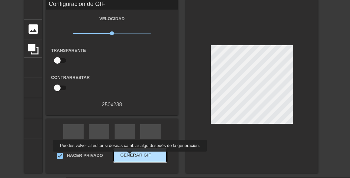
click at [128, 156] on font "Generar GIF" at bounding box center [136, 154] width 31 height 5
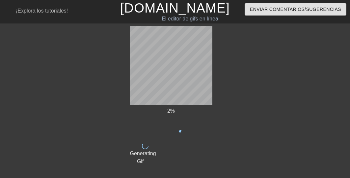
scroll to position [0, 0]
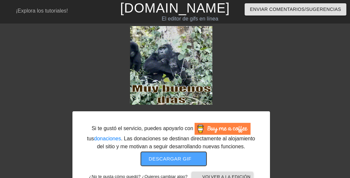
click at [159, 157] on font "Descargar gif" at bounding box center [170, 158] width 43 height 6
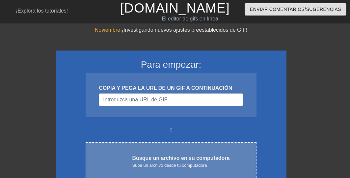
click at [182, 165] on font "Sube un archivo desde tu computadora" at bounding box center [169, 164] width 75 height 5
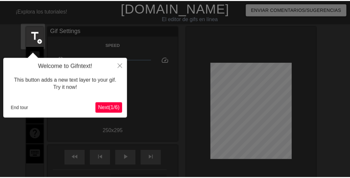
scroll to position [16, 0]
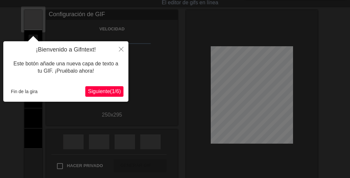
click at [101, 92] on font "Siguiente" at bounding box center [99, 91] width 22 height 6
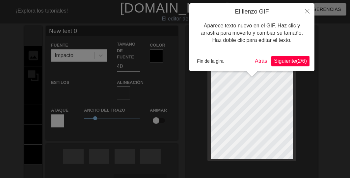
scroll to position [1, 1]
type input "New text"
type textarea "New text"
type input "New text"
type textarea "New text"
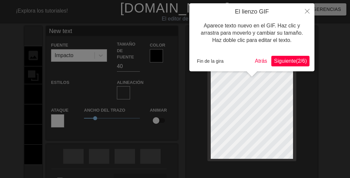
type input "New tex"
type textarea "New tex"
type input "New te"
type textarea "New te"
type input "New t"
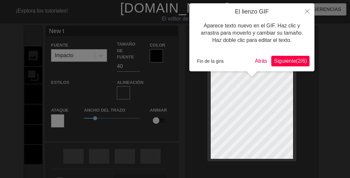
type textarea "New"
type input "New"
type textarea "New"
type input "Ne"
type textarea "Ne"
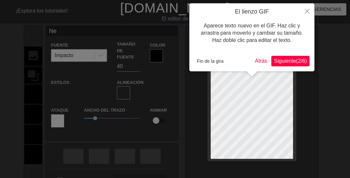
type input "N"
type textarea "N"
type input "B"
type textarea "B"
type input "Bu"
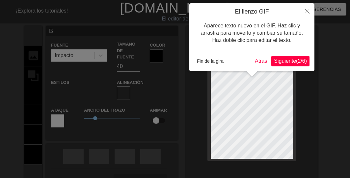
type textarea "Bu"
type input "Bue"
type textarea "Bue"
type input "Buen"
type textarea "Buen"
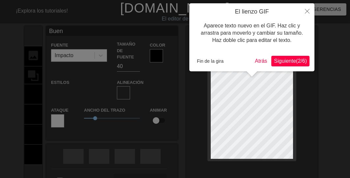
scroll to position [1, 1]
type input "Buení"
type textarea "Buení"
type input "Buenís"
type textarea "Buenís"
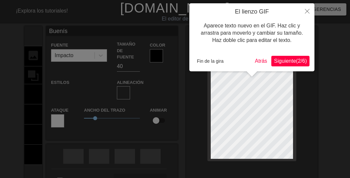
type input "Buenísi"
type textarea "Buenísi"
type input "Buenísim"
type textarea "Buenísim"
type input "Buenísimo"
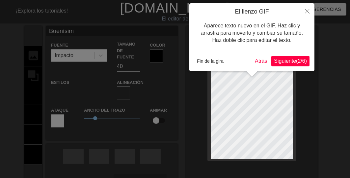
type textarea "Buenísimo"
type input "Buenísimos"
type textarea "Buenísimos"
type input "Buenísimos"
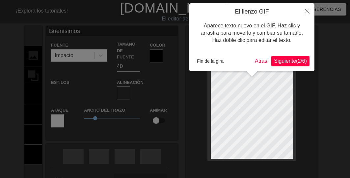
type textarea "Buenísimos"
type input "Buenísimosd"
type textarea "Buenísimos d"
type input "Buenísimosdí"
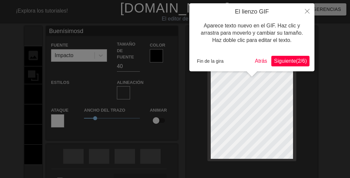
type textarea "Buenísimos dí"
type input "Buenísimosdía"
type textarea "Buenísimos día"
type input "Buenísimosdías"
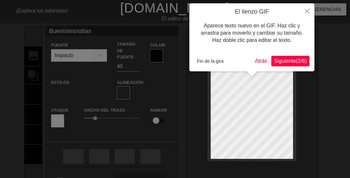
type textarea "Buenísimos días"
click at [208, 62] on font "Fin de la gira" at bounding box center [210, 60] width 27 height 5
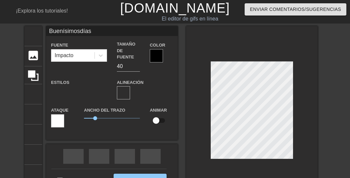
scroll to position [1, 1]
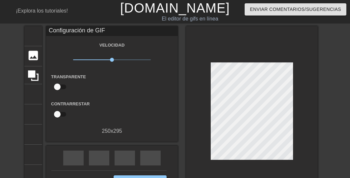
drag, startPoint x: 325, startPoint y: 112, endPoint x: 299, endPoint y: 115, distance: 26.5
click at [325, 113] on div "título añadir_círculo imagen añadir_círculo cultivo tamaño de la foto seleccion…" at bounding box center [175, 112] width 350 height 173
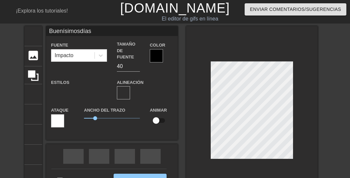
click at [152, 57] on div at bounding box center [156, 55] width 13 height 13
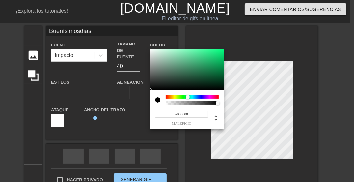
click at [188, 98] on div at bounding box center [192, 96] width 53 height 3
type input "Buenísimosdías"
type input "#24A966"
click at [208, 63] on div at bounding box center [187, 69] width 74 height 41
type input "Buenísimosdías"
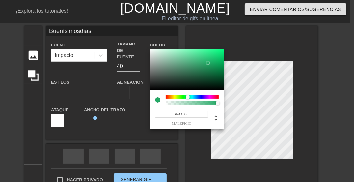
type input "#074E2A"
click at [218, 77] on div at bounding box center [187, 69] width 74 height 41
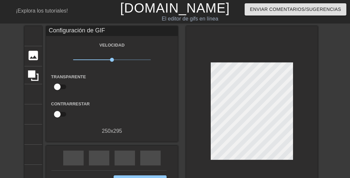
scroll to position [26, 0]
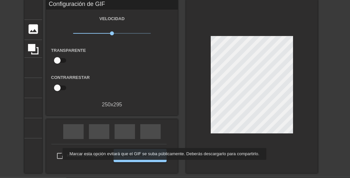
click at [58, 154] on input "Hacer privado" at bounding box center [60, 156] width 14 height 14
checkbox input "true"
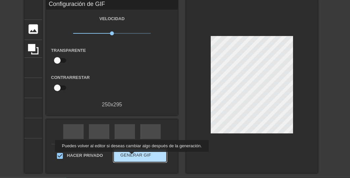
click at [130, 156] on font "Generar GIF" at bounding box center [136, 154] width 31 height 5
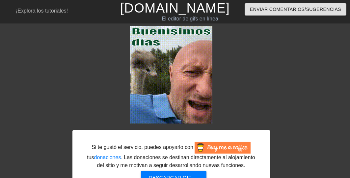
scroll to position [36, 0]
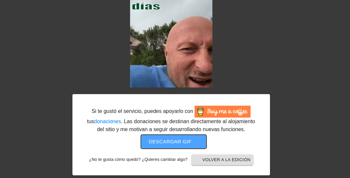
click at [173, 142] on font "Descargar gif" at bounding box center [170, 141] width 43 height 6
